Goal: Navigation & Orientation: Find specific page/section

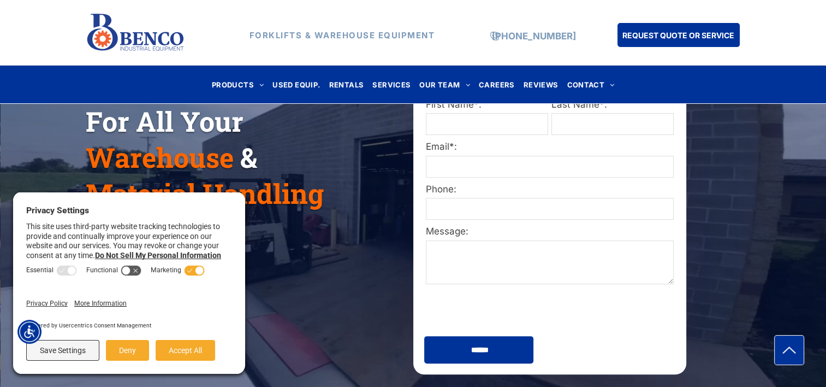
scroll to position [218, 0]
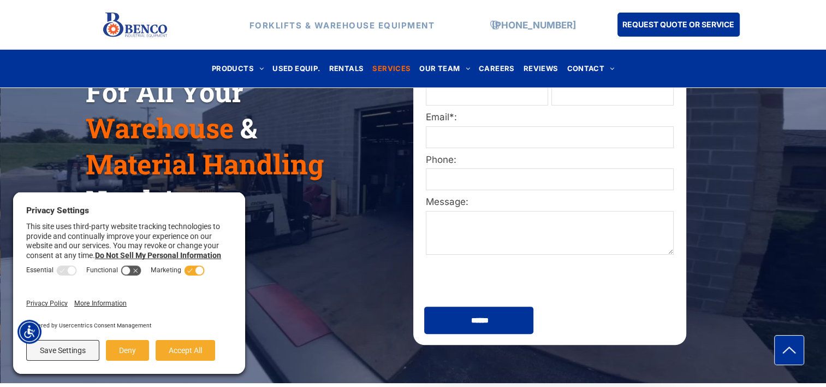
click at [390, 69] on span "SERVICES" at bounding box center [391, 68] width 38 height 15
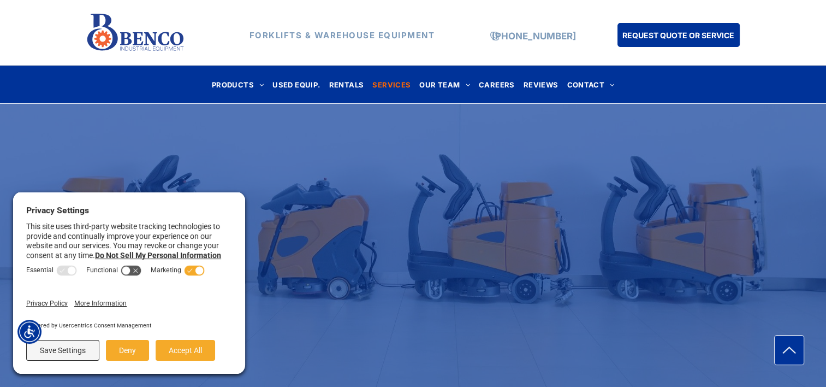
click at [195, 271] on icon at bounding box center [199, 270] width 8 height 8
click at [70, 354] on button "Save Settings" at bounding box center [62, 350] width 73 height 21
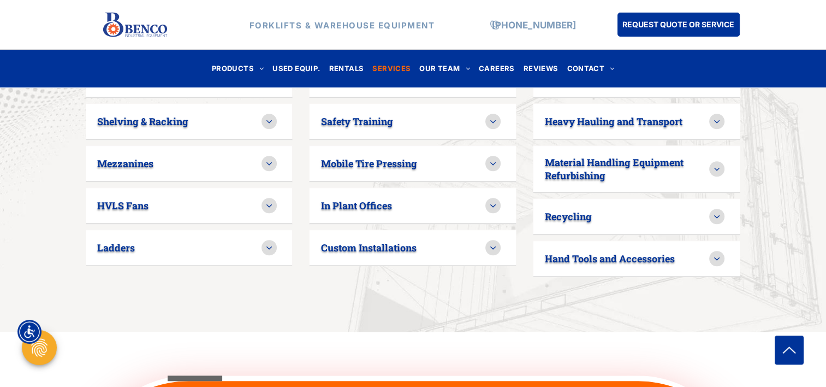
scroll to position [729, 0]
